Goal: Task Accomplishment & Management: Manage account settings

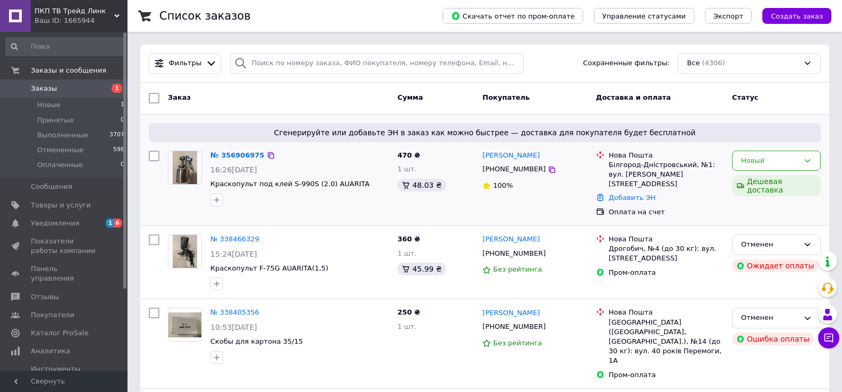
click at [624, 208] on div "Оплата на счет" at bounding box center [666, 213] width 115 height 10
click at [809, 159] on icon at bounding box center [807, 161] width 8 height 8
click at [541, 203] on div "Володимир Романенко +380677114949 100%" at bounding box center [535, 184] width 114 height 75
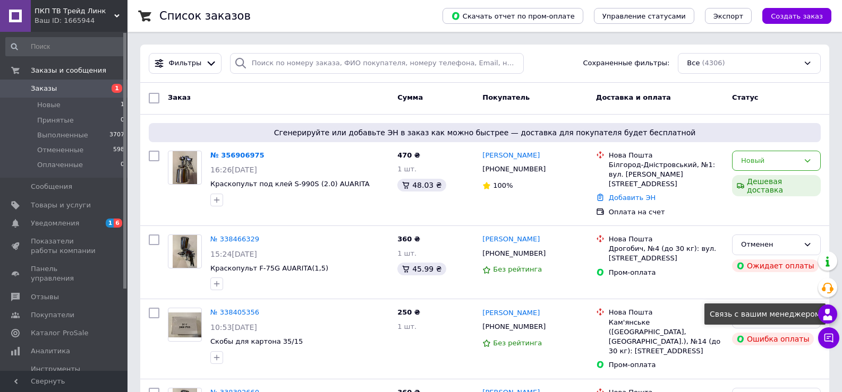
click at [829, 314] on use at bounding box center [827, 314] width 9 height 11
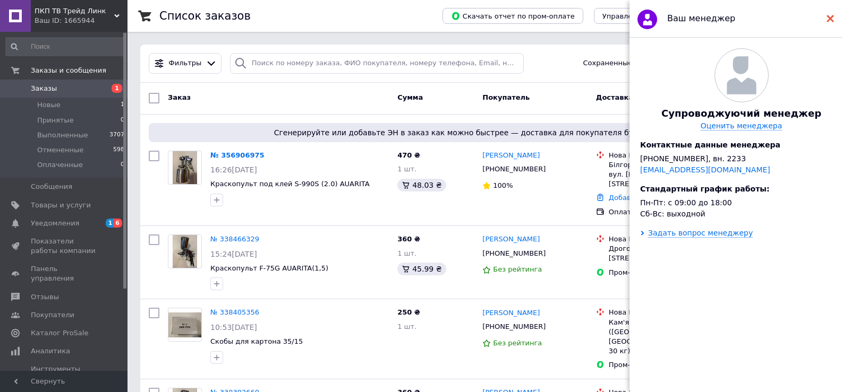
click at [832, 15] on icon at bounding box center [829, 18] width 7 height 7
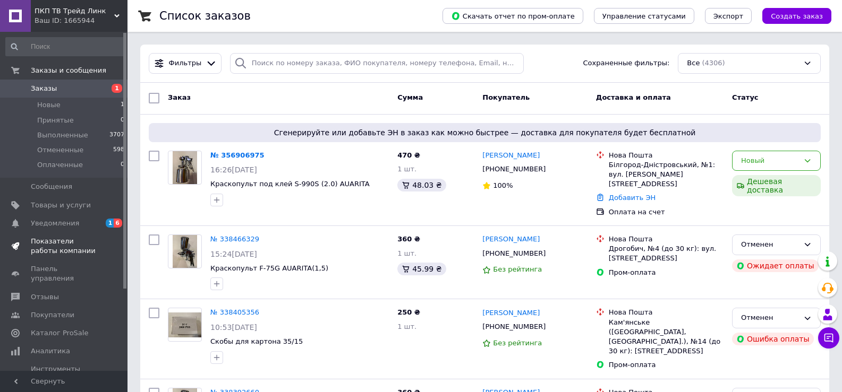
click at [53, 245] on span "Показатели работы компании" at bounding box center [64, 246] width 67 height 19
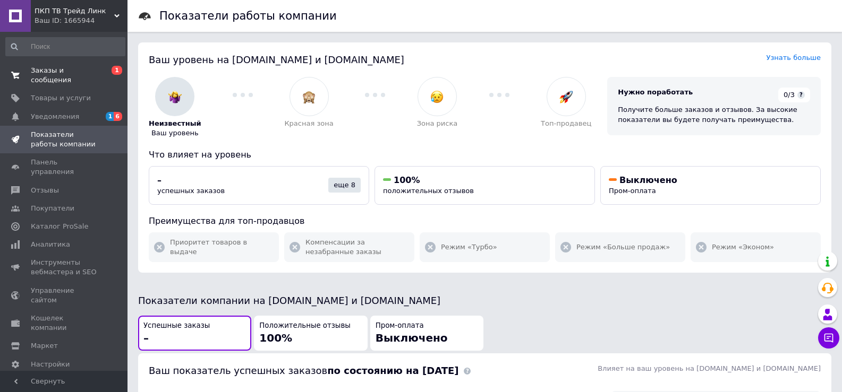
click at [68, 68] on span "Заказы и сообщения" at bounding box center [64, 75] width 67 height 19
